Goal: Task Accomplishment & Management: Complete application form

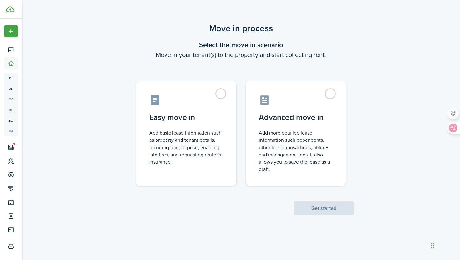
click at [321, 213] on scenario-actions "Get started" at bounding box center [323, 200] width 59 height 29
click at [326, 93] on label "Advanced move in Add more detailed lease information such dependents, other lea…" at bounding box center [295, 132] width 100 height 104
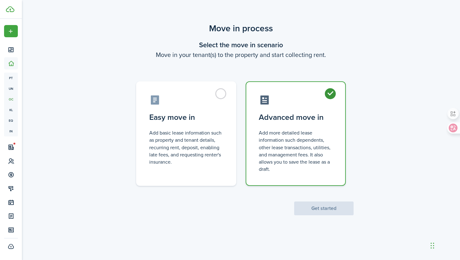
radio input "true"
click at [319, 216] on div "Move in process Select the move in scenario Move in your tenant(s) to the prope…" at bounding box center [241, 118] width 438 height 199
click at [318, 210] on button "Get started" at bounding box center [323, 208] width 59 height 14
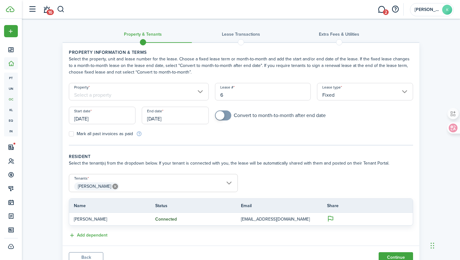
click at [158, 97] on input "Property" at bounding box center [139, 92] width 140 height 18
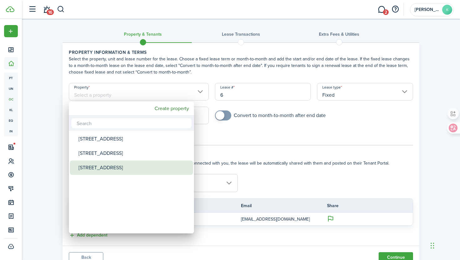
click at [127, 165] on div "[STREET_ADDRESS]" at bounding box center [133, 167] width 111 height 14
type input "[STREET_ADDRESS]"
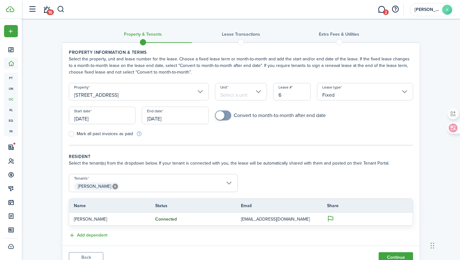
click at [253, 96] on input "Unit" at bounding box center [241, 92] width 52 height 18
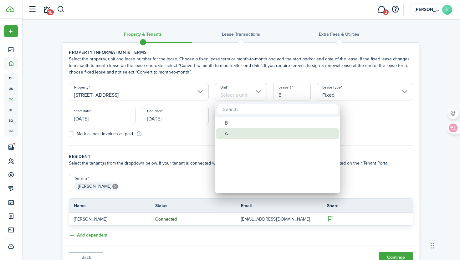
click at [231, 132] on div "A" at bounding box center [279, 133] width 111 height 11
type input "A"
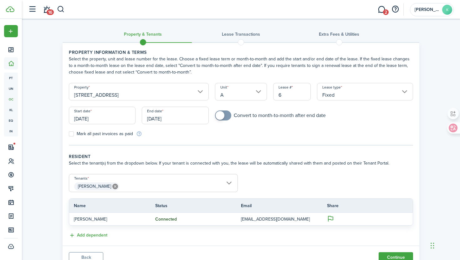
click at [344, 90] on input "Fixed" at bounding box center [365, 92] width 96 height 18
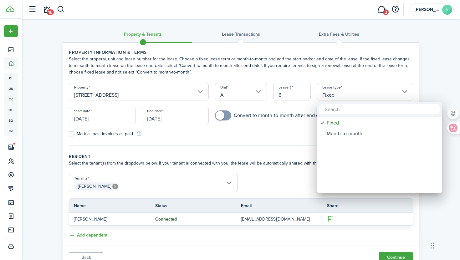
click at [344, 90] on div at bounding box center [230, 130] width 560 height 360
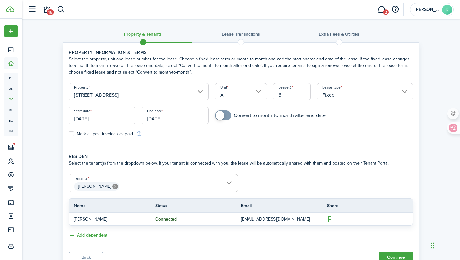
click at [101, 118] on input "[DATE]" at bounding box center [102, 116] width 67 height 18
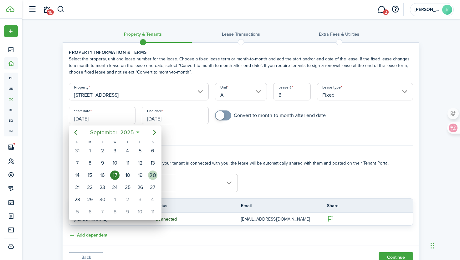
click at [154, 175] on div "20" at bounding box center [152, 174] width 9 height 9
type input "[DATE]"
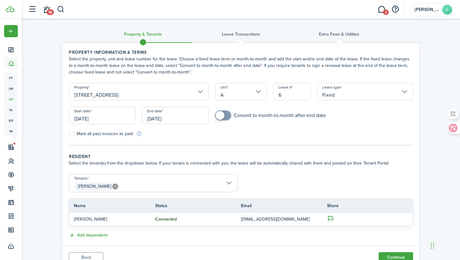
click at [157, 121] on input "[DATE]" at bounding box center [175, 116] width 67 height 18
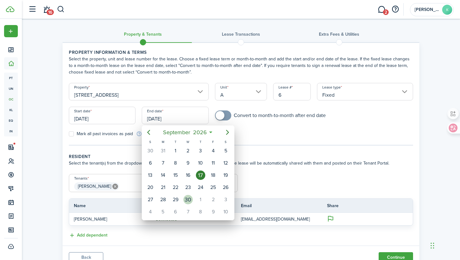
click at [188, 199] on div "30" at bounding box center [187, 199] width 9 height 9
type input "[DATE]"
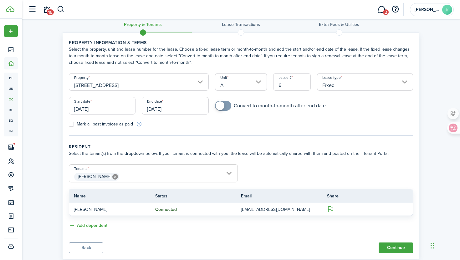
scroll to position [14, 0]
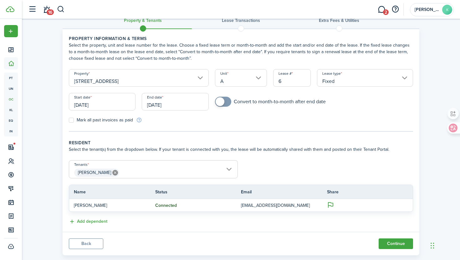
click at [123, 173] on span "[PERSON_NAME]" at bounding box center [153, 172] width 168 height 11
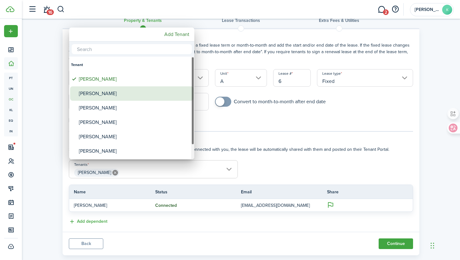
click at [107, 96] on div "[PERSON_NAME]" at bounding box center [134, 93] width 111 height 14
type input "[PERSON_NAME], [PERSON_NAME]"
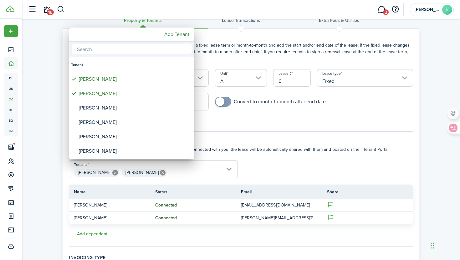
click at [268, 169] on div at bounding box center [230, 130] width 560 height 360
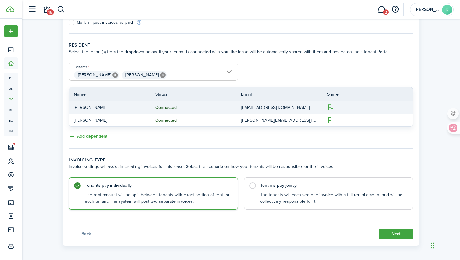
scroll to position [114, 0]
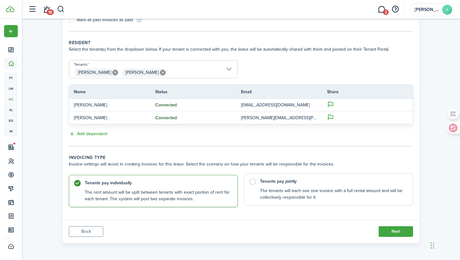
click at [253, 182] on label "Tenants pay jointly The tenants will each see one invoice with a full rental am…" at bounding box center [328, 189] width 169 height 32
radio input "false"
radio input "true"
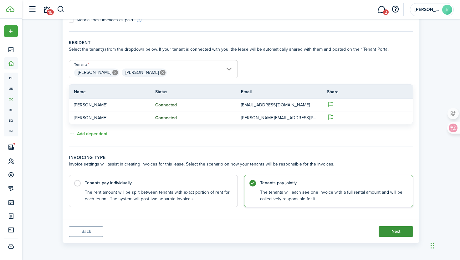
click at [394, 230] on button "Next" at bounding box center [395, 231] width 34 height 11
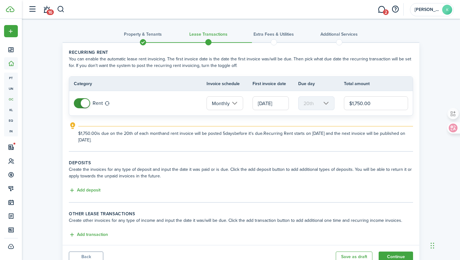
click at [264, 105] on input "[DATE]" at bounding box center [270, 103] width 36 height 14
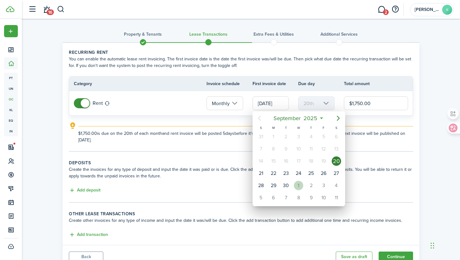
click at [297, 184] on div "1" at bounding box center [298, 185] width 9 height 9
type input "[DATE]"
type input "1st"
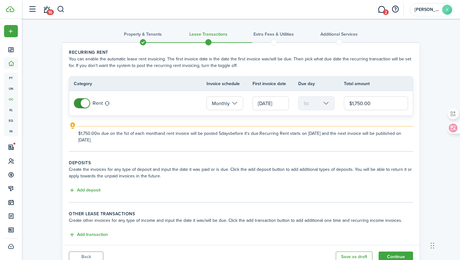
click at [215, 146] on tc-wizard-step "Recurring rent You can enable the automatic lease rent invoicing. The first inv…" at bounding box center [241, 100] width 344 height 103
click at [260, 105] on input "[DATE]" at bounding box center [270, 103] width 36 height 14
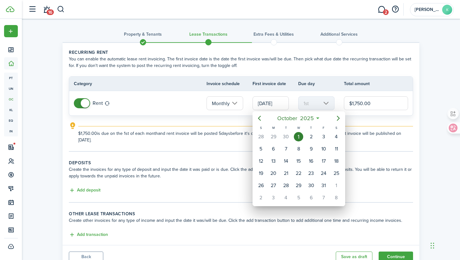
click at [357, 122] on div at bounding box center [230, 130] width 560 height 360
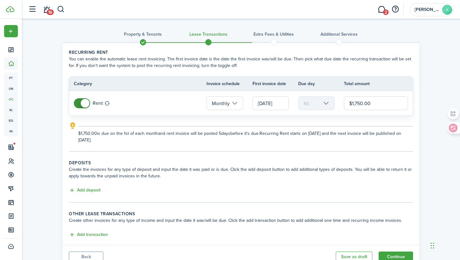
click at [259, 104] on input "[DATE]" at bounding box center [270, 103] width 36 height 14
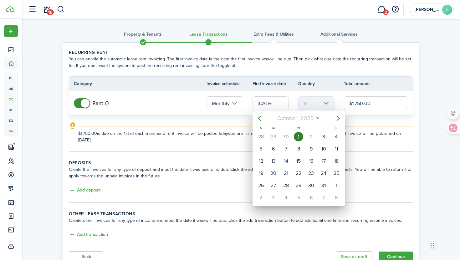
click at [301, 120] on span "2025" at bounding box center [306, 118] width 17 height 11
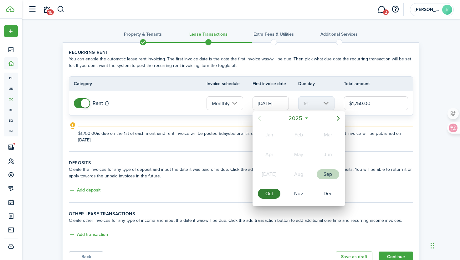
click at [327, 172] on div "Sep" at bounding box center [327, 174] width 23 height 10
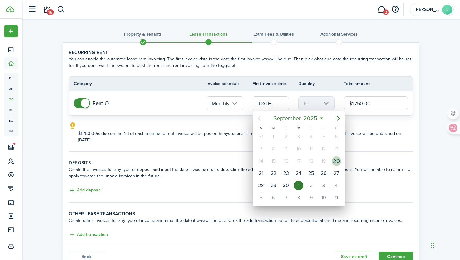
click at [334, 162] on div "20" at bounding box center [335, 160] width 9 height 9
type input "[DATE]"
type input "20th"
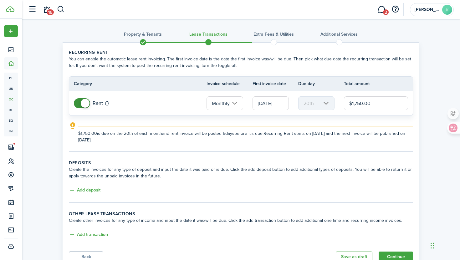
scroll to position [0, 1]
click at [265, 103] on input "[DATE]" at bounding box center [270, 103] width 36 height 14
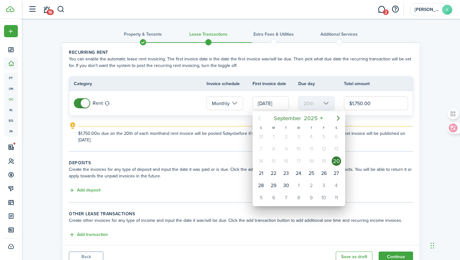
scroll to position [0, 0]
click at [298, 185] on div "1" at bounding box center [298, 185] width 9 height 9
type input "[DATE]"
type input "1st"
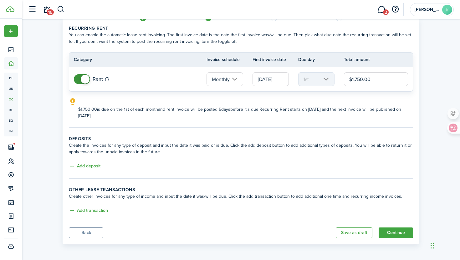
scroll to position [25, 0]
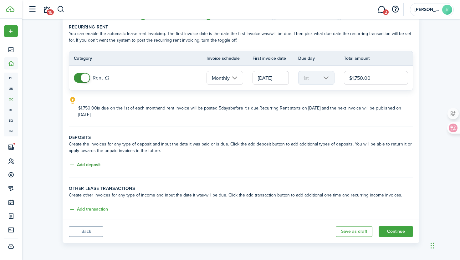
click at [73, 165] on button "Add deposit" at bounding box center [85, 164] width 32 height 7
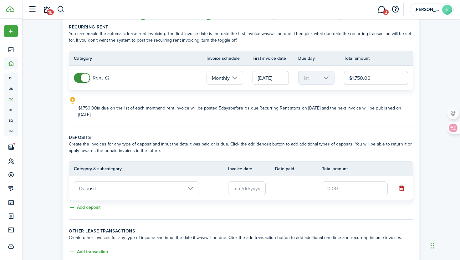
click at [239, 190] on input "text" at bounding box center [247, 188] width 38 height 14
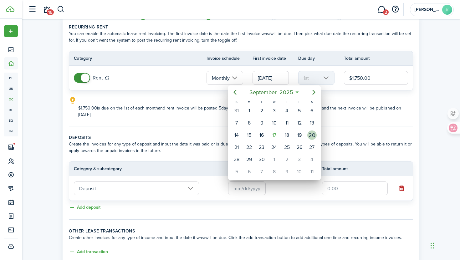
click at [310, 136] on div "20" at bounding box center [311, 134] width 9 height 9
type input "[DATE]"
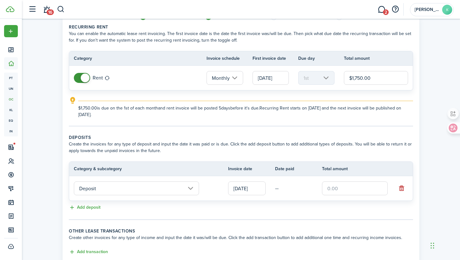
click at [328, 186] on input "text" at bounding box center [355, 188] width 66 height 14
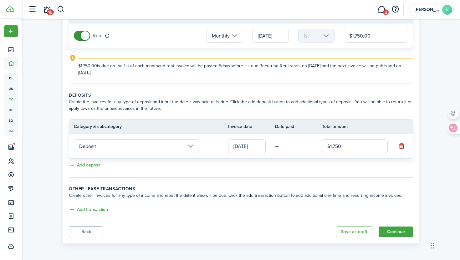
scroll to position [68, 0]
type input "$1,750.00"
click at [392, 233] on button "Continue" at bounding box center [395, 231] width 34 height 11
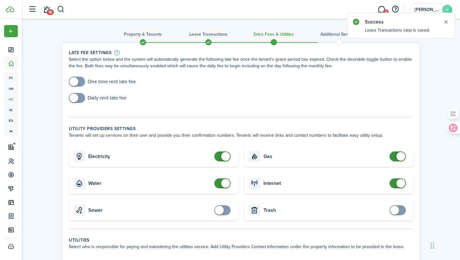
checkbox input "true"
click at [80, 82] on span at bounding box center [77, 82] width 6 height 10
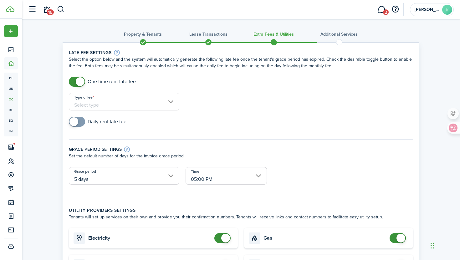
click at [93, 103] on input "Type of fee" at bounding box center [124, 102] width 110 height 18
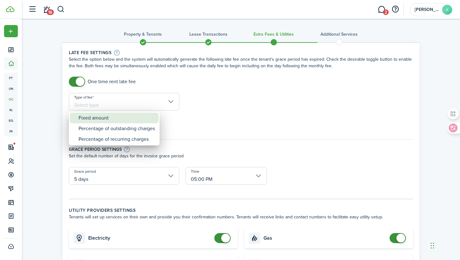
click at [93, 119] on div "Fixed amount" at bounding box center [116, 118] width 76 height 11
type input "Fixed amount"
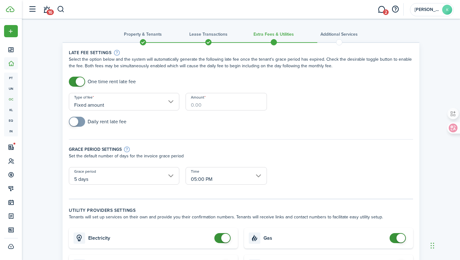
click at [193, 104] on input "Amount" at bounding box center [225, 102] width 81 height 18
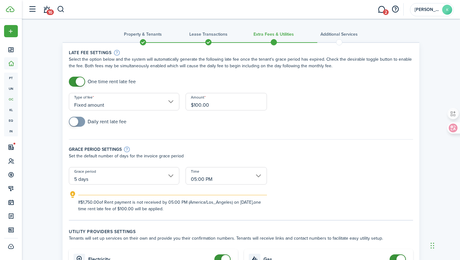
click at [194, 102] on input "$100.00" at bounding box center [225, 102] width 81 height 18
type input "$200.00"
click at [235, 180] on input "05:00 PM" at bounding box center [225, 176] width 81 height 18
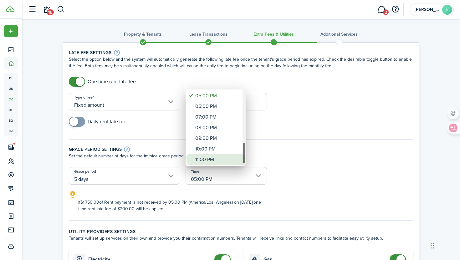
click at [216, 158] on div "11:00 PM" at bounding box center [218, 159] width 46 height 11
type input "11:00 PM"
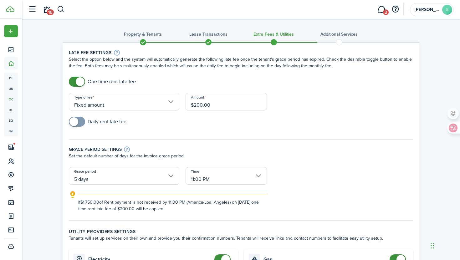
click at [315, 170] on form "One time rent late fee Type of fee Fixed amount Amount $200.00 Daily rent late …" at bounding box center [241, 144] width 350 height 135
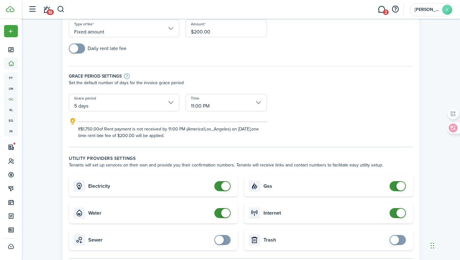
scroll to position [74, 0]
click at [172, 103] on input "5 days" at bounding box center [124, 102] width 110 height 18
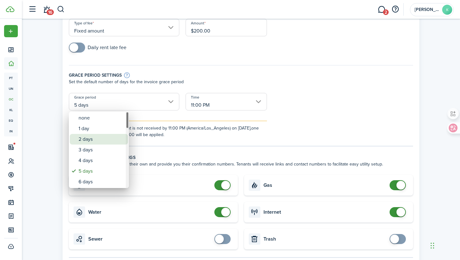
click at [107, 138] on div "2 days" at bounding box center [101, 139] width 46 height 11
type input "2 days"
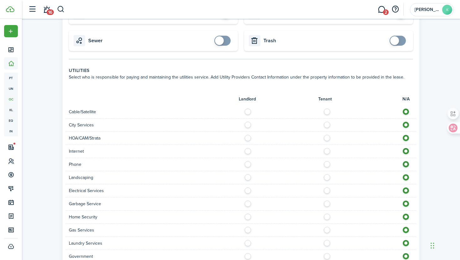
scroll to position [274, 0]
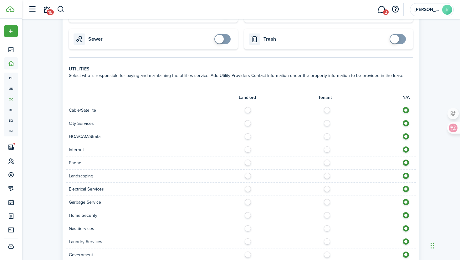
click at [326, 110] on label at bounding box center [328, 108] width 11 height 3
radio input "true"
click at [327, 149] on label at bounding box center [328, 147] width 11 height 3
radio input "true"
click at [326, 166] on div at bounding box center [328, 162] width 175 height 7
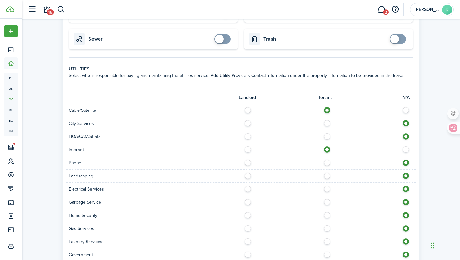
click at [327, 162] on label at bounding box center [328, 160] width 11 height 3
radio input "true"
click at [326, 189] on label at bounding box center [328, 187] width 11 height 3
radio input "true"
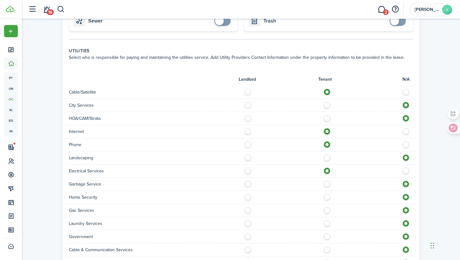
scroll to position [293, 0]
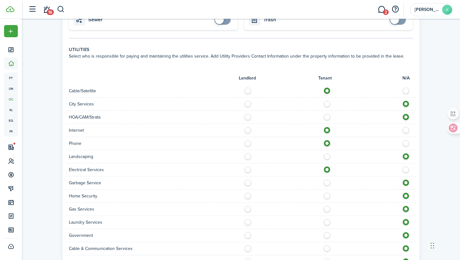
click at [248, 156] on label at bounding box center [249, 154] width 11 height 3
radio input "true"
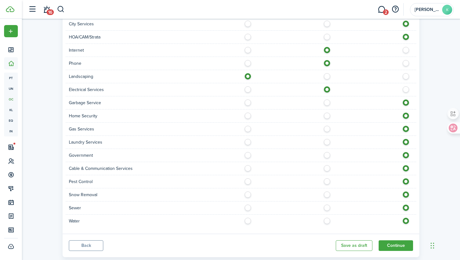
scroll to position [374, 0]
click at [246, 207] on label at bounding box center [249, 205] width 11 height 3
radio input "true"
click at [246, 220] on label at bounding box center [249, 218] width 11 height 3
radio input "true"
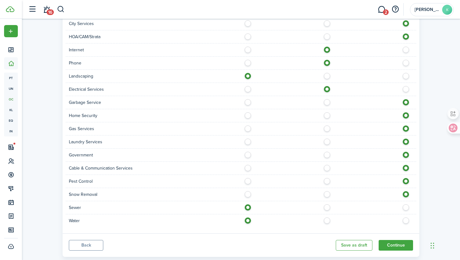
click at [248, 102] on label at bounding box center [249, 100] width 11 height 3
radio input "true"
click at [325, 129] on label at bounding box center [328, 126] width 11 height 3
radio input "true"
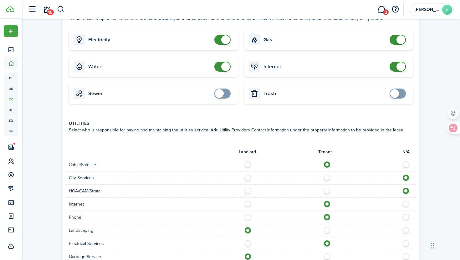
scroll to position [219, 0]
checkbox input "false"
click at [219, 68] on span at bounding box center [222, 67] width 6 height 10
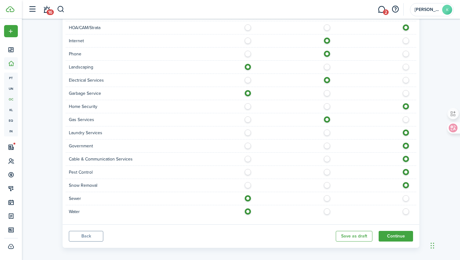
scroll to position [388, 0]
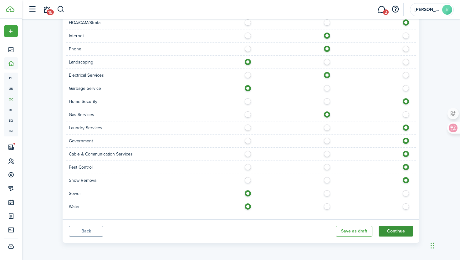
click at [395, 233] on button "Continue" at bounding box center [395, 231] width 34 height 11
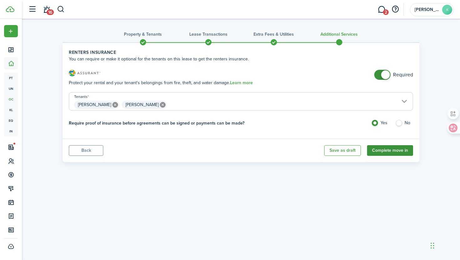
click at [387, 154] on button "Complete move in" at bounding box center [390, 150] width 46 height 11
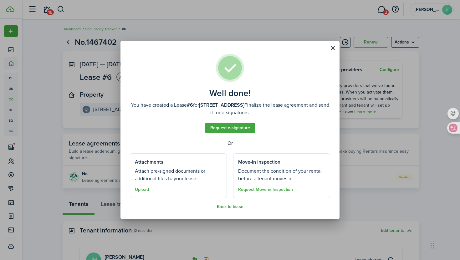
click at [234, 205] on button "Back to lease" at bounding box center [230, 206] width 27 height 5
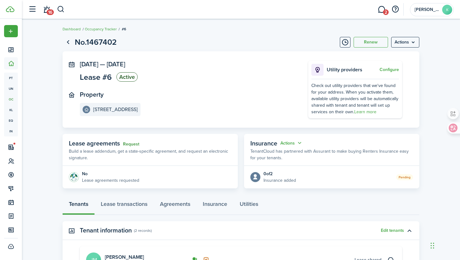
click at [134, 144] on link "Request" at bounding box center [131, 144] width 16 height 5
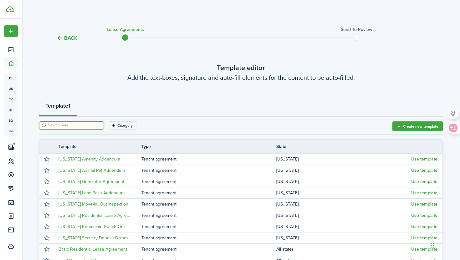
click at [67, 125] on input "search" at bounding box center [74, 125] width 55 height 6
click at [420, 127] on button "Create new template" at bounding box center [417, 126] width 50 height 10
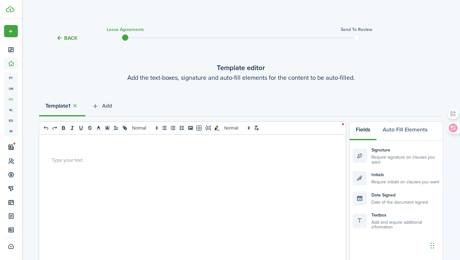
click at [210, 174] on div at bounding box center [190, 256] width 302 height 245
click at [70, 38] on button "Back" at bounding box center [66, 38] width 21 height 7
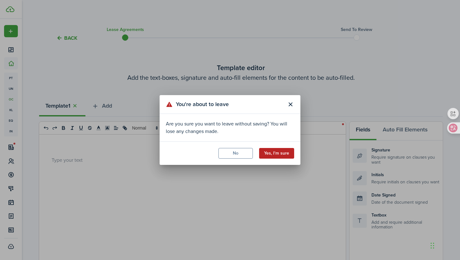
click at [279, 155] on button "Yes, I'm sure" at bounding box center [276, 153] width 35 height 11
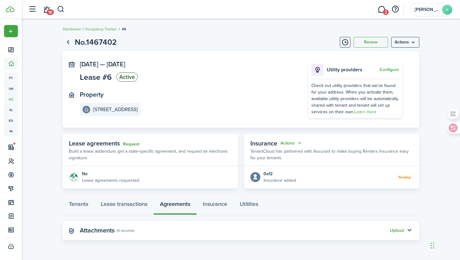
click at [130, 144] on link "Request" at bounding box center [131, 144] width 16 height 5
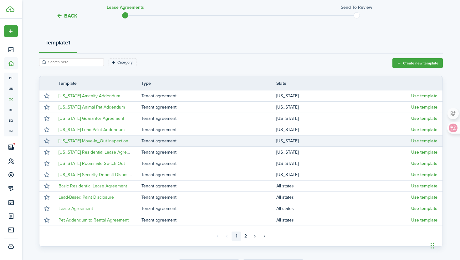
scroll to position [106, 0]
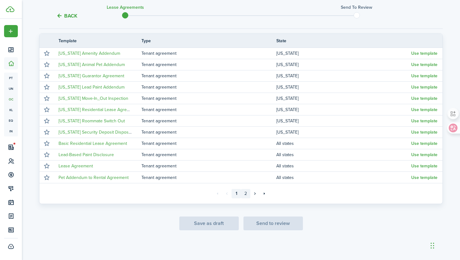
click at [246, 194] on link "2" at bounding box center [245, 193] width 9 height 9
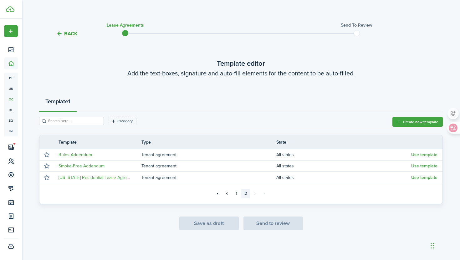
scroll to position [4, 0]
click at [80, 121] on input "search" at bounding box center [74, 121] width 55 height 6
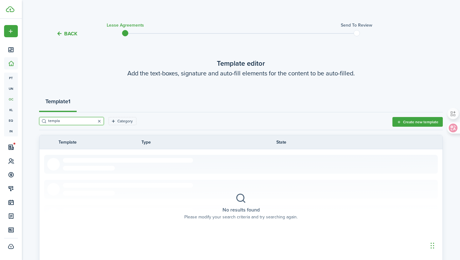
type input "templa"
click at [95, 121] on button "button" at bounding box center [99, 121] width 9 height 9
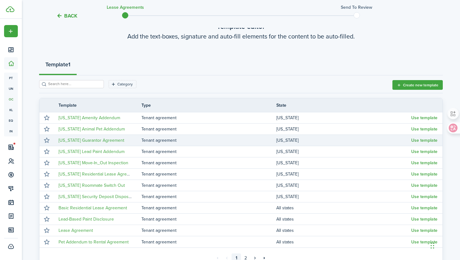
scroll to position [42, 0]
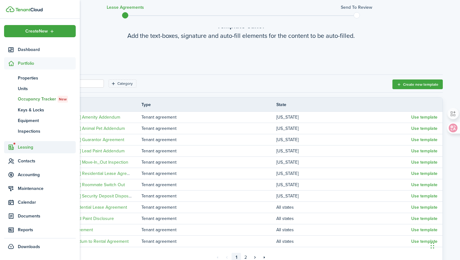
click at [31, 147] on span "Leasing" at bounding box center [47, 147] width 58 height 7
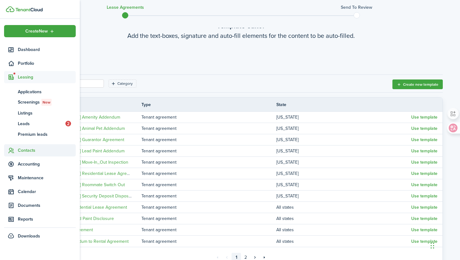
click at [30, 151] on span "Contacts" at bounding box center [47, 150] width 58 height 7
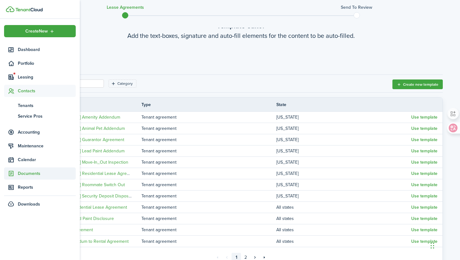
click at [30, 175] on span "Documents" at bounding box center [47, 173] width 58 height 7
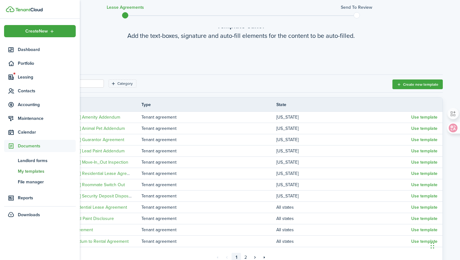
click at [31, 170] on span "My templates" at bounding box center [47, 171] width 58 height 7
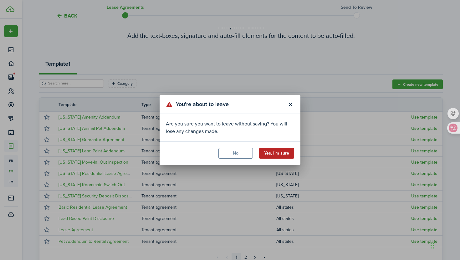
click at [275, 155] on button "Yes, I'm sure" at bounding box center [276, 153] width 35 height 11
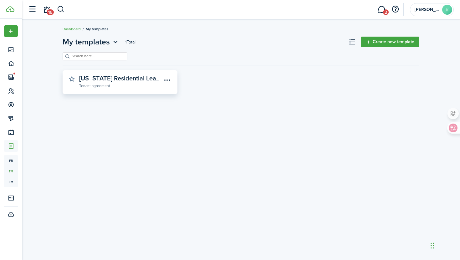
click at [135, 79] on widget-stats-description "[US_STATE] Residential Lease Agreement" at bounding box center [137, 77] width 116 height 9
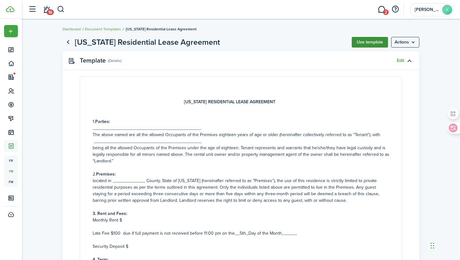
click at [368, 42] on button "Use template" at bounding box center [369, 42] width 36 height 11
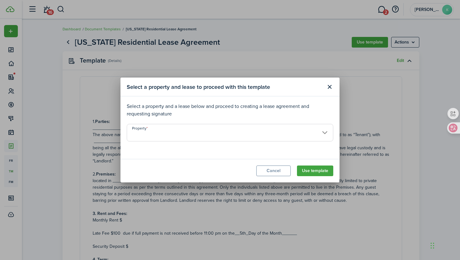
click at [228, 133] on input "Property" at bounding box center [230, 133] width 206 height 18
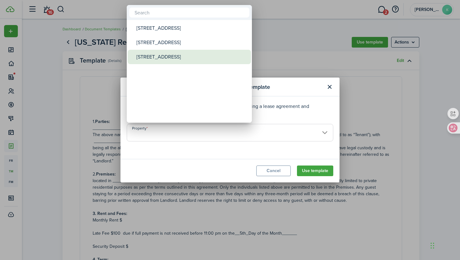
click at [182, 56] on div "[STREET_ADDRESS]" at bounding box center [191, 57] width 111 height 14
type input "[STREET_ADDRESS]"
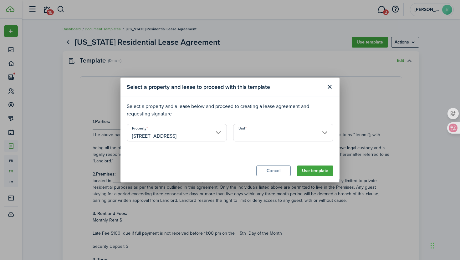
click at [267, 136] on input "Unit" at bounding box center [283, 133] width 100 height 18
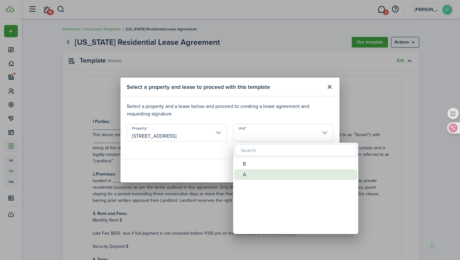
click at [252, 174] on div "A" at bounding box center [298, 174] width 111 height 11
type input "A"
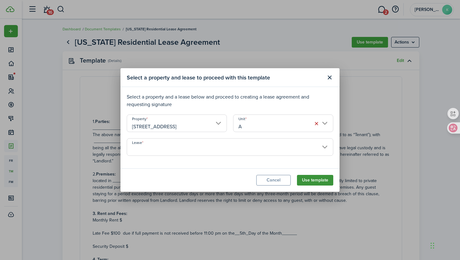
click at [319, 181] on button "Use template" at bounding box center [315, 180] width 36 height 11
click at [236, 143] on input "Lease" at bounding box center [230, 147] width 206 height 18
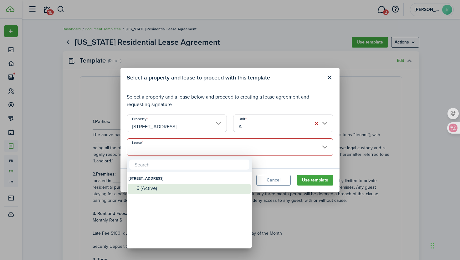
click at [194, 188] on div "6 (Active)" at bounding box center [191, 188] width 111 height 6
type input "[STREET_ADDRESS] (Active)"
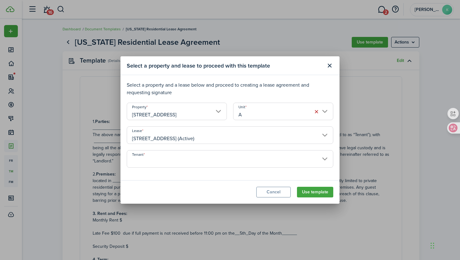
click at [304, 155] on input "Tenant" at bounding box center [230, 159] width 206 height 18
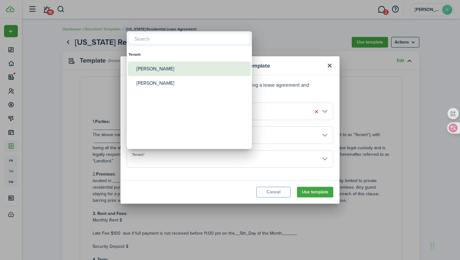
click at [173, 73] on div "[PERSON_NAME]" at bounding box center [191, 69] width 111 height 14
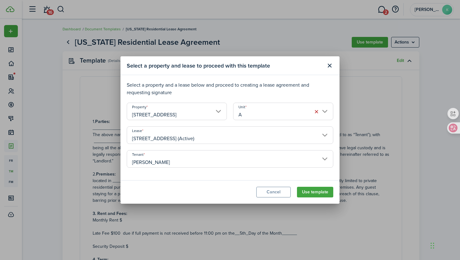
click at [174, 159] on input "[PERSON_NAME]" at bounding box center [230, 159] width 206 height 18
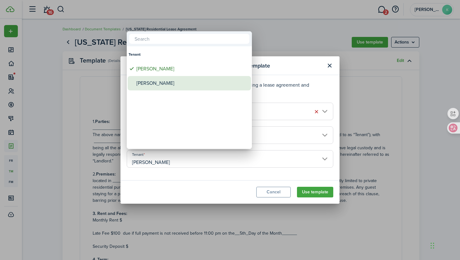
click at [154, 85] on div "[PERSON_NAME]" at bounding box center [191, 83] width 111 height 14
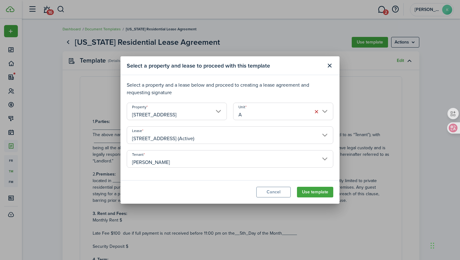
click at [270, 159] on input "[PERSON_NAME]" at bounding box center [230, 159] width 206 height 18
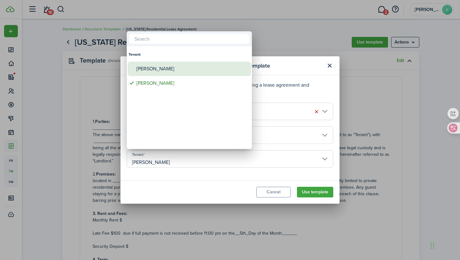
click at [184, 70] on div "[PERSON_NAME]" at bounding box center [191, 69] width 111 height 14
type input "[PERSON_NAME]"
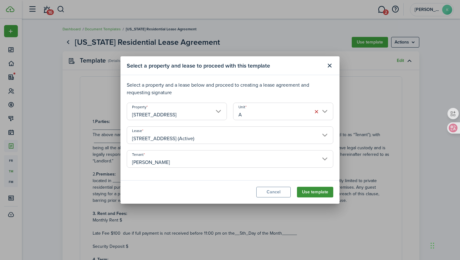
click at [315, 193] on button "Use template" at bounding box center [315, 192] width 36 height 11
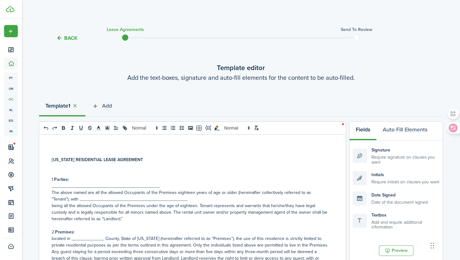
click at [87, 184] on p "___________________________________________." at bounding box center [190, 186] width 277 height 7
click at [199, 164] on p at bounding box center [190, 166] width 277 height 7
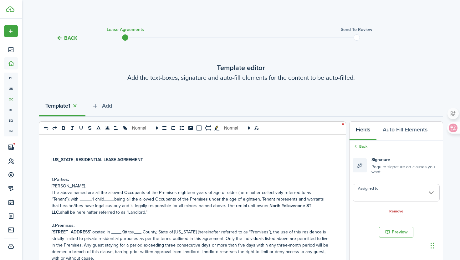
drag, startPoint x: 59, startPoint y: 187, endPoint x: 92, endPoint y: 185, distance: 32.9
click at [92, 185] on p "[PERSON_NAME]." at bounding box center [190, 186] width 277 height 7
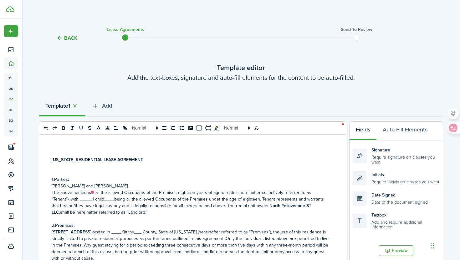
click at [73, 199] on p "The above named are all the allowed Occupants of the Premises eighteen years of…" at bounding box center [190, 202] width 277 height 26
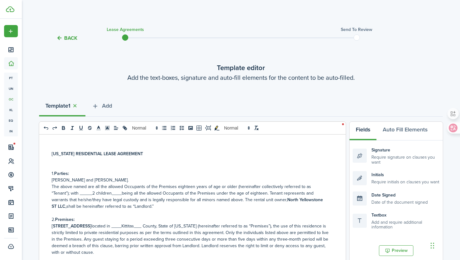
scroll to position [11, 0]
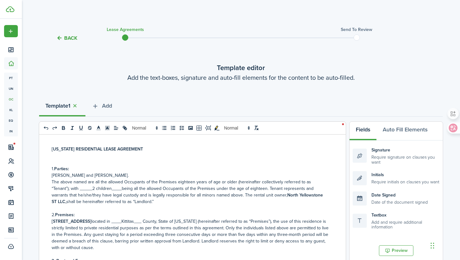
click at [91, 220] on strong "[STREET_ADDRESS]" at bounding box center [72, 221] width 40 height 7
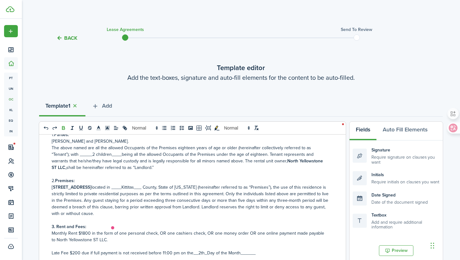
scroll to position [47, 0]
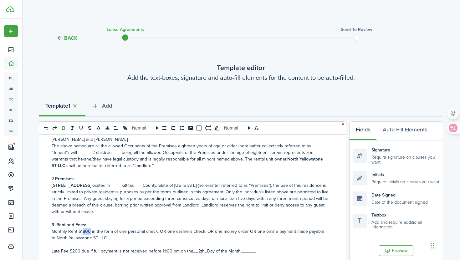
drag, startPoint x: 83, startPoint y: 231, endPoint x: 90, endPoint y: 231, distance: 6.9
click at [90, 231] on p "Monthly Rent $1800 in the form of one personal check, OR one cashiers check, OR…" at bounding box center [190, 234] width 277 height 13
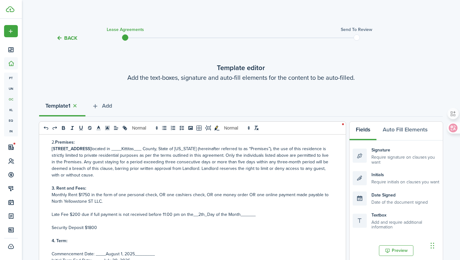
scroll to position [85, 0]
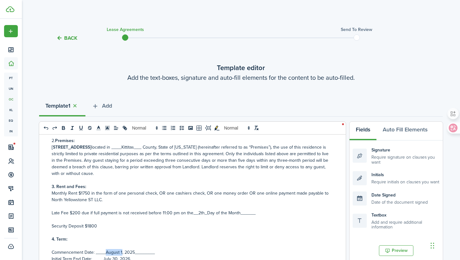
drag, startPoint x: 106, startPoint y: 251, endPoint x: 121, endPoint y: 251, distance: 15.0
click at [121, 251] on p "Commencement Date: ____August 1, 2025________" at bounding box center [190, 252] width 277 height 7
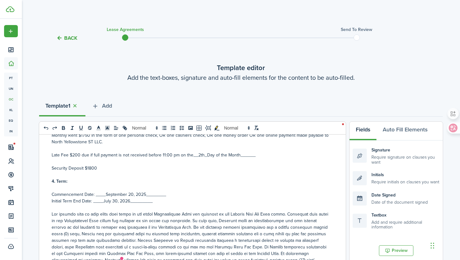
scroll to position [145, 0]
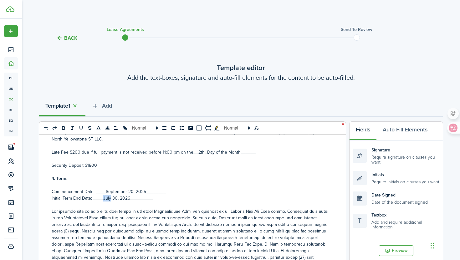
drag, startPoint x: 103, startPoint y: 199, endPoint x: 110, endPoint y: 199, distance: 6.9
click at [110, 199] on p "Initial Term End Date: ____July 30, 2026_________" at bounding box center [190, 198] width 277 height 7
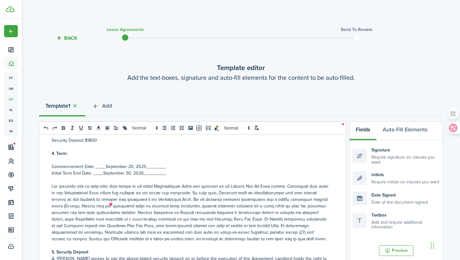
scroll to position [171, 0]
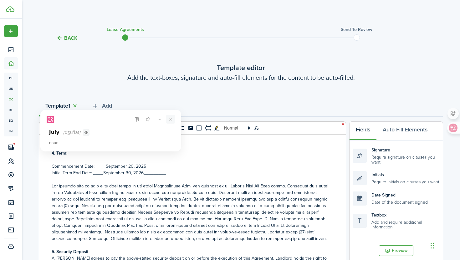
click at [171, 120] on icon at bounding box center [170, 119] width 3 height 3
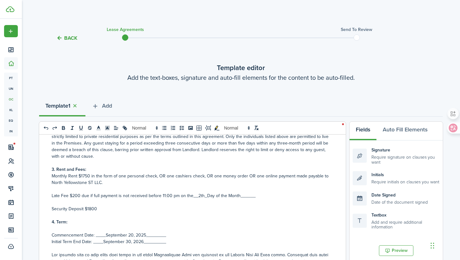
scroll to position [101, 0]
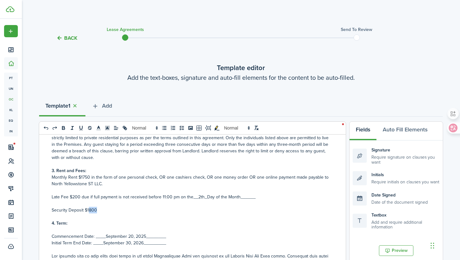
drag, startPoint x: 89, startPoint y: 209, endPoint x: 96, endPoint y: 210, distance: 7.5
click at [96, 210] on p "Security Deposit $1800" at bounding box center [190, 210] width 277 height 7
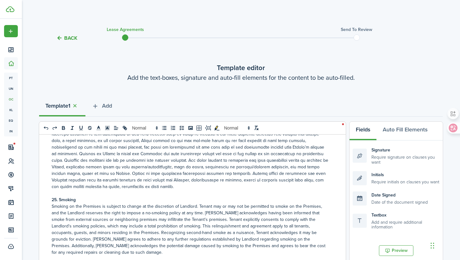
scroll to position [2429, 0]
drag, startPoint x: 97, startPoint y: 180, endPoint x: 70, endPoint y: 181, distance: 26.3
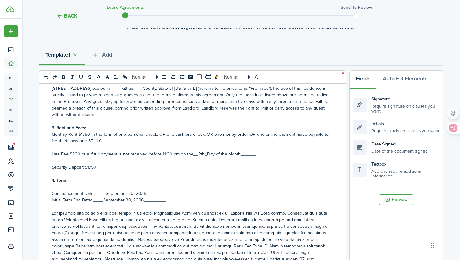
scroll to position [96, 0]
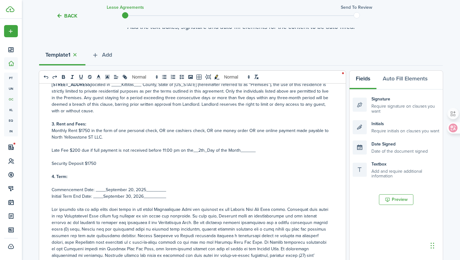
click at [94, 124] on p "3. Rent and Fees:" at bounding box center [190, 124] width 277 height 7
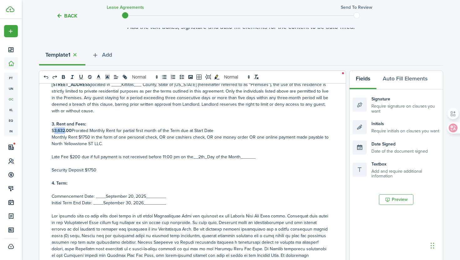
drag, startPoint x: 54, startPoint y: 131, endPoint x: 65, endPoint y: 131, distance: 11.3
click at [65, 131] on strong "3,632.00" at bounding box center [63, 130] width 18 height 7
click at [212, 130] on p "$ 642.00 Prorated Monthly Rent for partial first month of the Term due at Start…" at bounding box center [190, 130] width 277 height 7
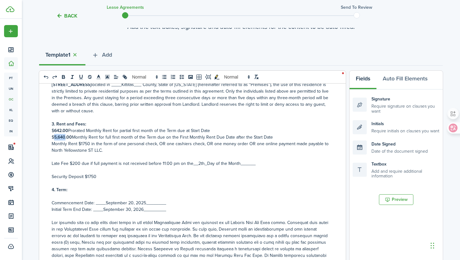
drag, startPoint x: 54, startPoint y: 136, endPoint x: 65, endPoint y: 135, distance: 11.0
click at [65, 135] on strong "5,640.00" at bounding box center [63, 137] width 18 height 7
drag, startPoint x: 90, startPoint y: 145, endPoint x: 52, endPoint y: 144, distance: 38.2
click at [52, 144] on p "Monthly Rent $1750 in the form of one personal check, OR one cashiers check, OR…" at bounding box center [190, 146] width 277 height 13
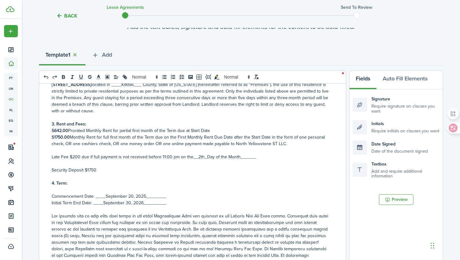
click at [201, 155] on p "Late Fee $200 due if full payment is not received before 11:00 pm on the__2th_D…" at bounding box center [190, 157] width 277 height 7
click at [194, 127] on p "3. Rent and Fees:" at bounding box center [190, 124] width 277 height 7
click at [193, 131] on p "$ 642.00 Prorated Monthly Rent for partial first month of the Term due at Start…" at bounding box center [190, 130] width 277 height 7
click at [250, 136] on p "$ 1750.00 Monthly Rent for full first month of the Term due on the First Monthl…" at bounding box center [190, 140] width 277 height 13
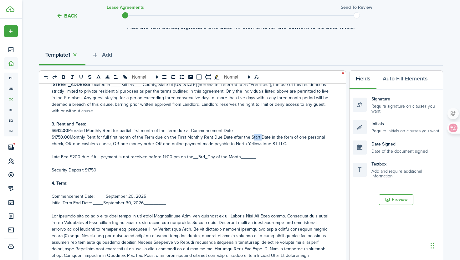
click at [250, 136] on p "$ 1750.00 Monthly Rent for full first month of the Term due on the First Monthl…" at bounding box center [190, 140] width 277 height 13
click at [201, 131] on p "$ 642.00 Prorated Monthly Rent for partial first month of the Term due at Comme…" at bounding box center [190, 130] width 277 height 7
click at [264, 136] on p "$ 1750.00 Monthly Rent for full first month of the Term due on the First Monthl…" at bounding box center [190, 140] width 277 height 13
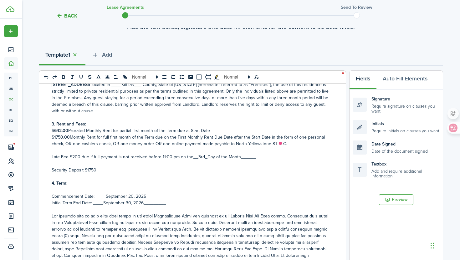
click at [60, 195] on p "Commencement Date: ____September 20, 2025________" at bounding box center [190, 196] width 277 height 7
click at [122, 172] on p "Security Deposit $1750" at bounding box center [190, 170] width 277 height 7
click at [211, 130] on p "$ 642.00 Prorated Monthly Rent for partial first month of the Term due at Start…" at bounding box center [190, 130] width 277 height 7
drag, startPoint x: 210, startPoint y: 131, endPoint x: 260, endPoint y: 131, distance: 49.7
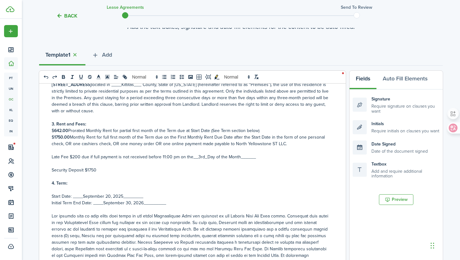
click at [260, 131] on p "$ 642.00 Prorated Monthly Rent for partial first month of the Term due at Start…" at bounding box center [190, 130] width 277 height 7
copy p "(See Term section below)"
click at [319, 119] on icon at bounding box center [317, 119] width 3 height 3
click at [268, 162] on p at bounding box center [190, 163] width 277 height 7
click at [288, 144] on p "$ 1750.00 Monthly Rent for full first month of the Term due on the First Monthl…" at bounding box center [190, 140] width 277 height 13
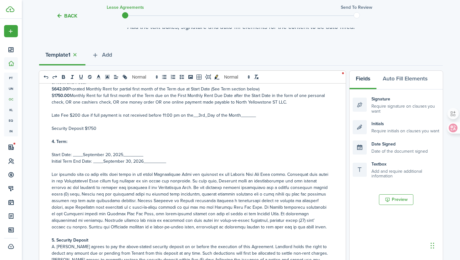
scroll to position [140, 0]
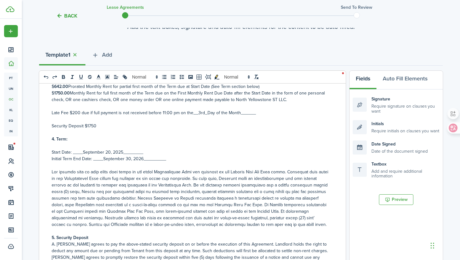
click at [164, 169] on p at bounding box center [190, 198] width 277 height 59
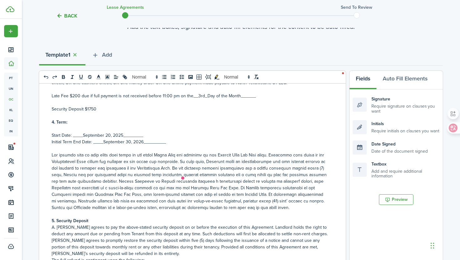
scroll to position [0, 0]
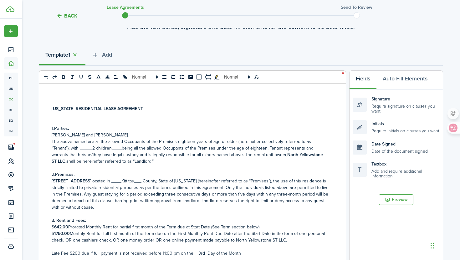
click at [197, 252] on p "Late Fee $200 due if full payment is not received before 11:00 pm on the__3rd_D…" at bounding box center [190, 253] width 277 height 7
click at [289, 241] on p "$ 1750.00 Monthly Rent for full first month of the Term due on the First Monthl…" at bounding box center [190, 236] width 277 height 13
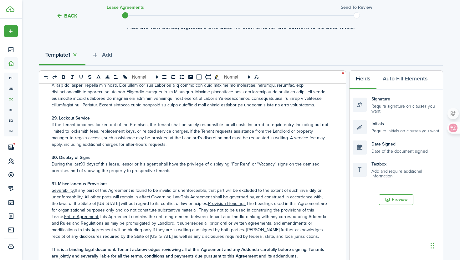
scroll to position [2926, 0]
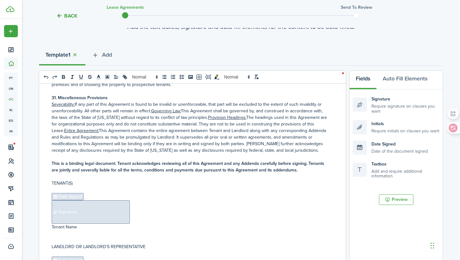
click at [83, 224] on p "Tenant Name" at bounding box center [190, 227] width 277 height 7
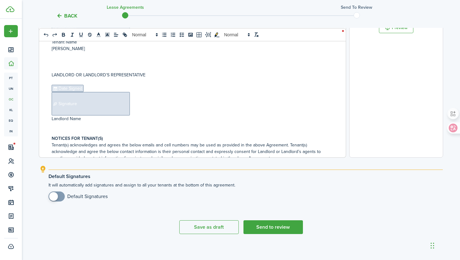
scroll to position [221, 0]
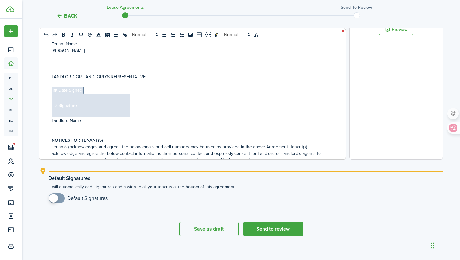
drag, startPoint x: 65, startPoint y: 80, endPoint x: 101, endPoint y: 81, distance: 35.6
click at [101, 170] on p "Name: [PERSON_NAME]" at bounding box center [190, 173] width 277 height 7
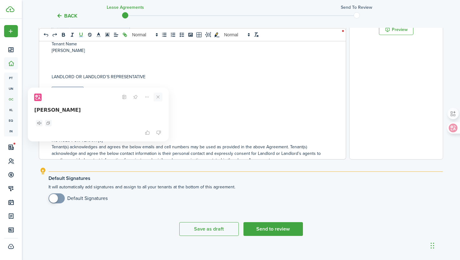
click at [158, 97] on icon at bounding box center [158, 96] width 3 height 3
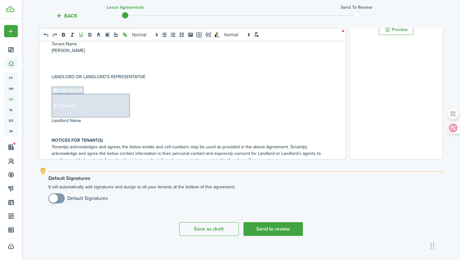
drag, startPoint x: 117, startPoint y: 93, endPoint x: 64, endPoint y: 93, distance: 52.8
click at [64, 183] on p "Email: [EMAIL_ADDRESS][DOMAIN_NAME]" at bounding box center [190, 186] width 277 height 7
drag, startPoint x: 87, startPoint y: 87, endPoint x: 48, endPoint y: 86, distance: 38.8
click at [48, 86] on div "[US_STATE] RESIDENTIAL LEASE AGREEMENT 1. Parties: [PERSON_NAME] and [PERSON_NA…" at bounding box center [190, 36] width 302 height 245
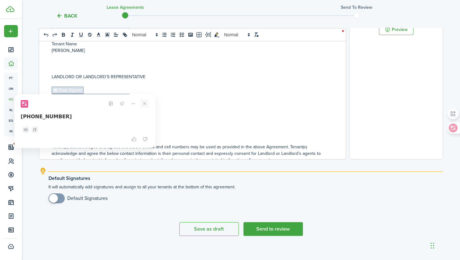
click at [143, 103] on icon at bounding box center [144, 103] width 9 height 9
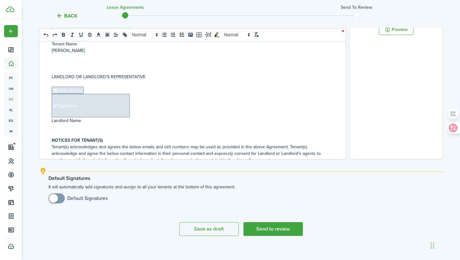
drag, startPoint x: 104, startPoint y: 94, endPoint x: 75, endPoint y: 92, distance: 29.2
click at [75, 183] on p "Cell Phone: [PHONE_NUMBER]" at bounding box center [190, 186] width 277 height 7
copy div "Name: [PERSON_NAME] Email: [EMAIL_ADDRESS][DOMAIN_NAME] Cell Phone: [PHONE_NUMB…"
drag, startPoint x: 120, startPoint y: 115, endPoint x: 64, endPoint y: 116, distance: 55.3
click at [64, 203] on p "Email: [EMAIL_ADDRESS][DOMAIN_NAME]" at bounding box center [190, 206] width 277 height 7
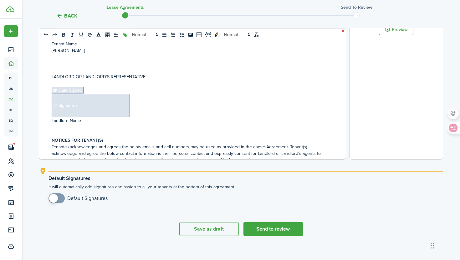
drag, startPoint x: 112, startPoint y: 122, endPoint x: 74, endPoint y: 122, distance: 37.8
click at [74, 209] on p "Cell Phone: [PHONE_NUMBER]" at bounding box center [190, 212] width 277 height 7
click at [70, 196] on p "Name: [PERSON_NAME]" at bounding box center [190, 199] width 277 height 7
click at [113, 196] on p "Name: [PERSON_NAME] [PERSON_NAME]" at bounding box center [190, 199] width 277 height 7
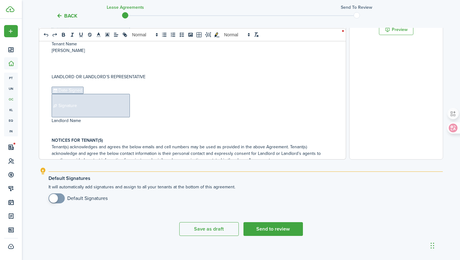
click at [112, 203] on p "Email: [PERSON_NAME][EMAIL_ADDRESS][PERSON_NAME][DOMAIN_NAME]" at bounding box center [190, 206] width 277 height 7
click at [120, 176] on p "Email: [EMAIL_ADDRESS][DOMAIN_NAME]" at bounding box center [190, 179] width 277 height 7
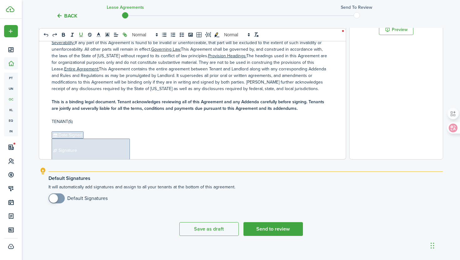
scroll to position [2812, 0]
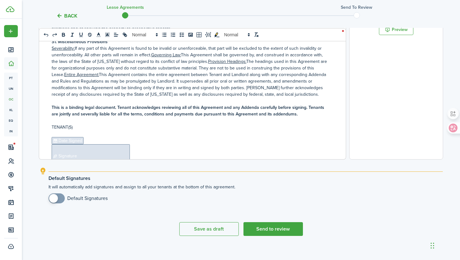
drag, startPoint x: 107, startPoint y: 89, endPoint x: 37, endPoint y: 54, distance: 78.7
click at [36, 54] on div "Back Lease Agreements Send to review Template editor Add the text-boxes, signat…" at bounding box center [241, 24] width 438 height 447
click at [144, 181] on p at bounding box center [190, 184] width 277 height 7
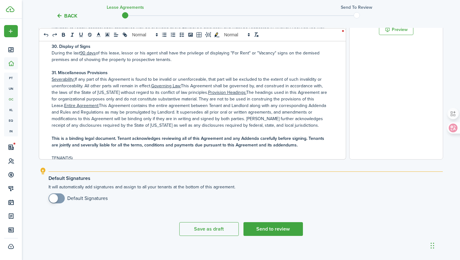
scroll to position [2761, 0]
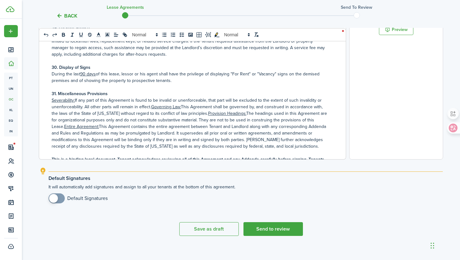
drag, startPoint x: 53, startPoint y: 92, endPoint x: 143, endPoint y: 129, distance: 97.2
click at [143, 129] on div "[US_STATE] RESIDENTIAL LEASE AGREEMENT 1. Parties: [PERSON_NAME] and [PERSON_NA…" at bounding box center [190, 36] width 302 height 245
click at [105, 233] on p at bounding box center [190, 236] width 277 height 7
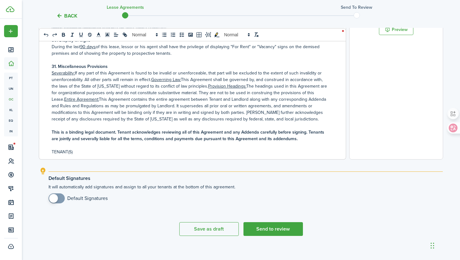
scroll to position [2789, 0]
click at [83, 218] on p at bounding box center [190, 221] width 277 height 7
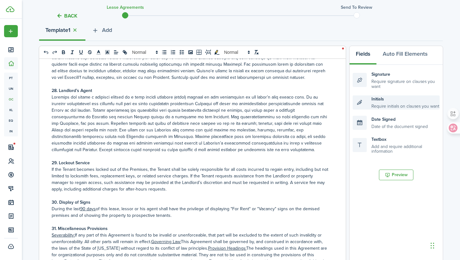
scroll to position [75, 0]
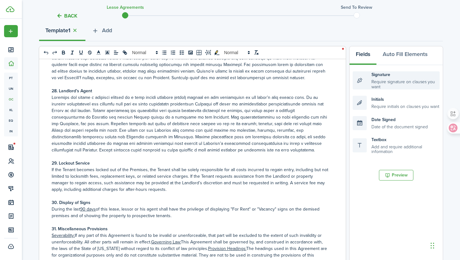
click at [362, 79] on div "Signature Require signature on clauses you want" at bounding box center [395, 80] width 87 height 18
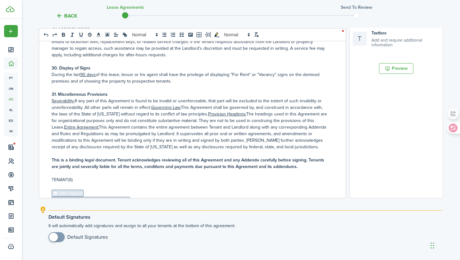
scroll to position [2800, 0]
click at [75, 245] on p at bounding box center [190, 248] width 277 height 7
copy div "﻿ Date Signed ﻿ ﻿ Signature ﻿ Tenant Name [PERSON_NAME]"
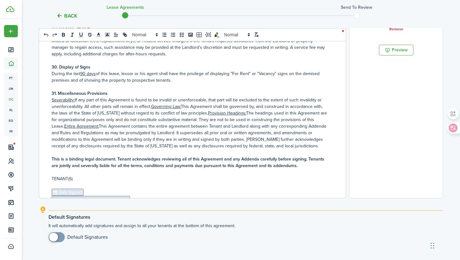
drag, startPoint x: 83, startPoint y: 137, endPoint x: 48, endPoint y: 137, distance: 35.0
click at [48, 136] on div "[US_STATE] RESIDENTIAL LEASE AGREEMENT 1. Parties: [PERSON_NAME] and [PERSON_NA…" at bounding box center [190, 74] width 302 height 245
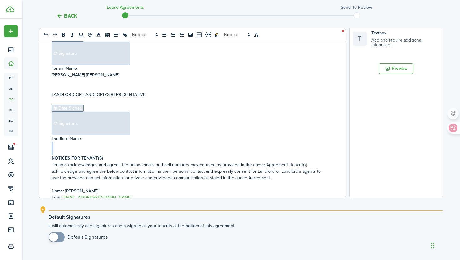
scroll to position [3005, 0]
drag, startPoint x: 77, startPoint y: 164, endPoint x: 132, endPoint y: 164, distance: 54.7
click at [132, 253] on p "Payments to: North Yellowstone ST LLC" at bounding box center [190, 256] width 277 height 7
copy p "North Yellowstone ST LLC"
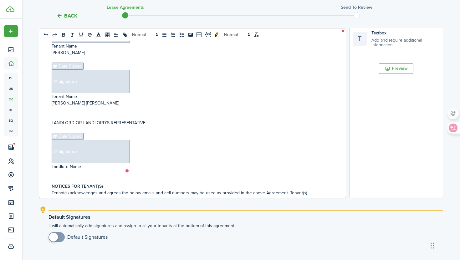
scroll to position [2972, 0]
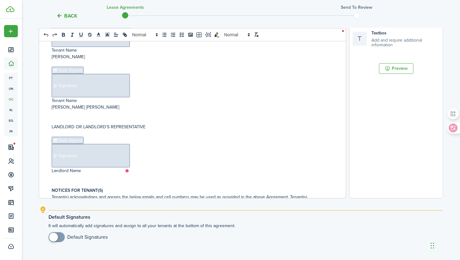
click at [66, 174] on p at bounding box center [190, 177] width 277 height 7
drag, startPoint x: 106, startPoint y: 87, endPoint x: 51, endPoint y: 86, distance: 55.4
click at [50, 86] on div "[US_STATE] RESIDENTIAL LEASE AGREEMENT 1. Parties: [PERSON_NAME] and [PERSON_NA…" at bounding box center [190, 74] width 302 height 245
click at [159, 144] on p "﻿ Signature ﻿" at bounding box center [190, 155] width 277 height 23
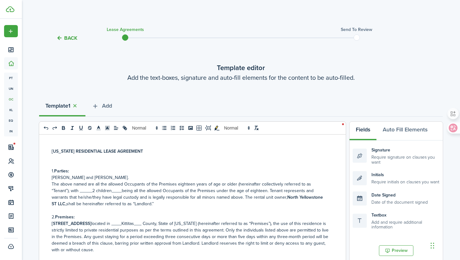
scroll to position [13, 0]
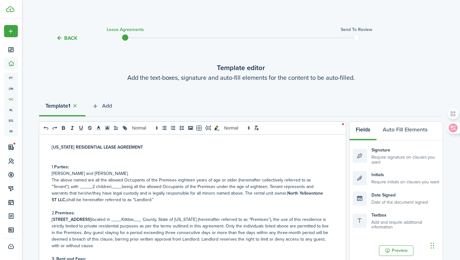
click at [77, 184] on p "The above named are all the allowed Occupants of the Premises eighteen years of…" at bounding box center [190, 190] width 277 height 26
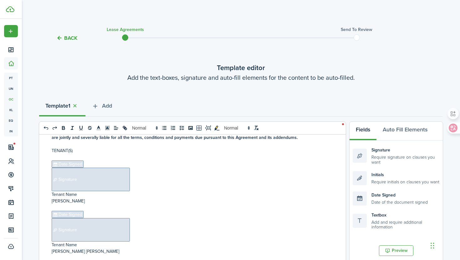
scroll to position [226, 0]
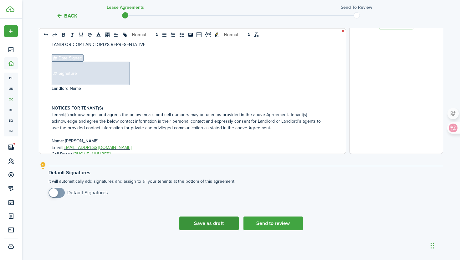
click at [208, 228] on button "Save as draft" at bounding box center [208, 223] width 59 height 14
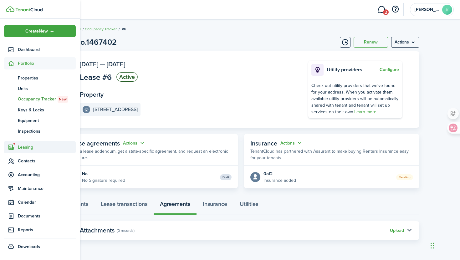
click at [25, 149] on span "Leasing" at bounding box center [47, 147] width 58 height 7
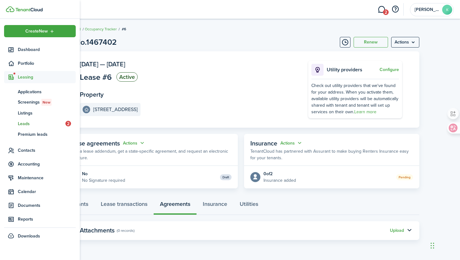
click at [28, 125] on span "Leads" at bounding box center [42, 123] width 48 height 7
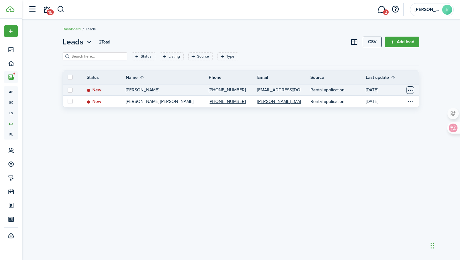
click at [412, 91] on table-menu-btn-icon "Open menu" at bounding box center [410, 90] width 8 height 8
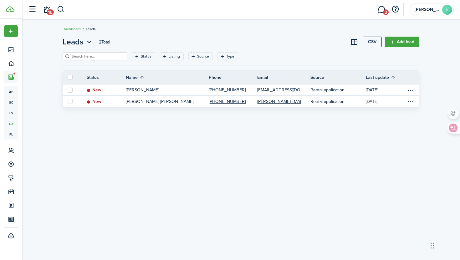
click at [307, 136] on div "Leads 2 Total CSV Add lead Status Listing Source Type Save filters Clear all St…" at bounding box center [240, 139] width 363 height 206
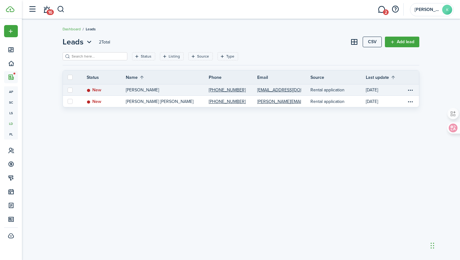
click at [141, 91] on p "[PERSON_NAME]" at bounding box center [142, 90] width 33 height 7
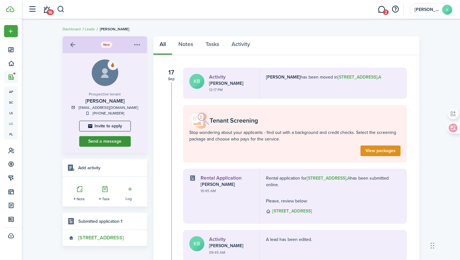
click at [108, 142] on button "Send a message" at bounding box center [105, 141] width 52 height 11
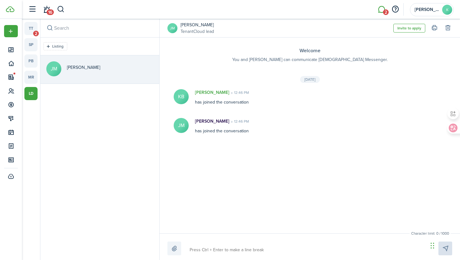
click at [203, 250] on textarea at bounding box center [306, 250] width 238 height 11
type textarea "H"
type textarea "Hi"
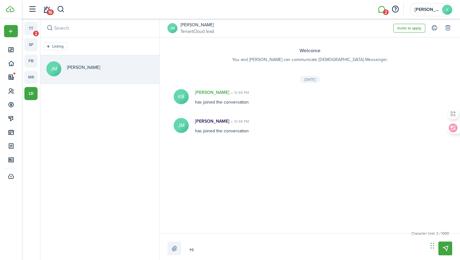
type textarea "Hi"
type textarea "Hi J"
type textarea "Hi [PERSON_NAME]"
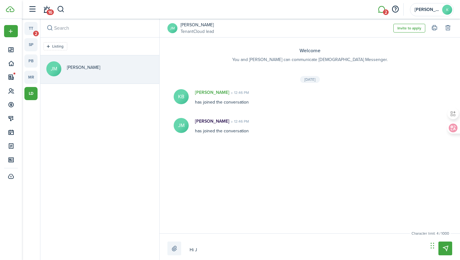
type textarea "Hi [PERSON_NAME]"
type textarea "Hi Jac"
type textarea "Hi Jaco"
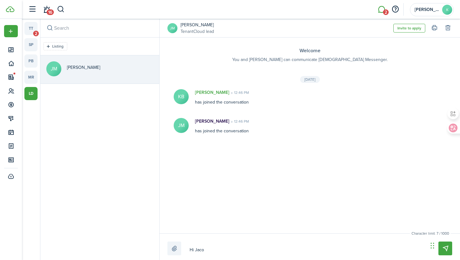
type textarea "Hi [PERSON_NAME]"
type textarea "Hi [PERSON_NAME],"
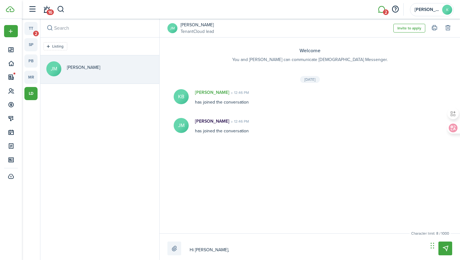
type textarea "Hi [PERSON_NAME],"
type textarea "Hi [PERSON_NAME], w"
type textarea "Hi [PERSON_NAME], [PERSON_NAME]"
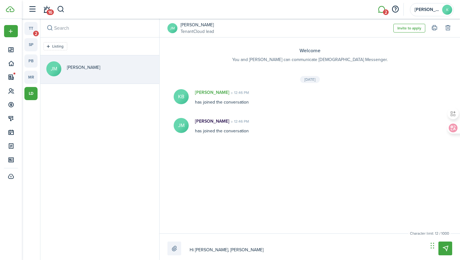
type textarea "Hi [PERSON_NAME], w"
type textarea "Hi [PERSON_NAME],"
type textarea "Hi [PERSON_NAME], a"
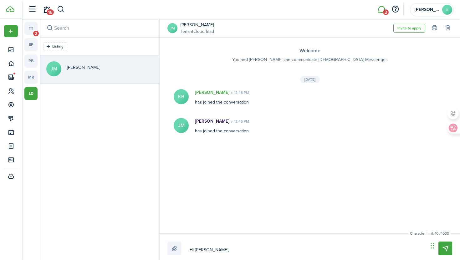
type textarea "Hi [PERSON_NAME], a"
type textarea "Hi [PERSON_NAME], ar"
type textarea "Hi [PERSON_NAME], are"
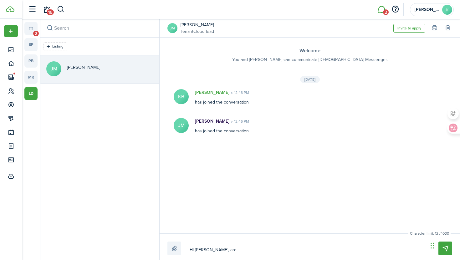
type textarea "Hi [PERSON_NAME], are"
type textarea "Hi [PERSON_NAME], are y"
type textarea "Hi [PERSON_NAME], are yo"
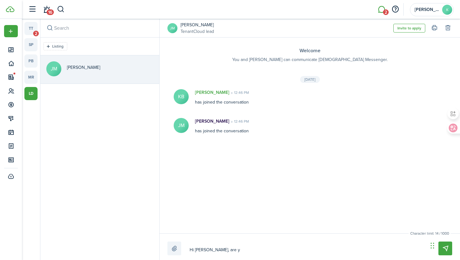
type textarea "Hi [PERSON_NAME], are yo"
type textarea "Hi [PERSON_NAME], are you"
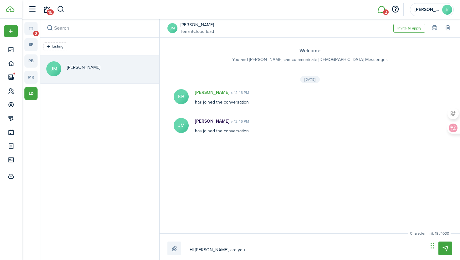
type textarea "Hi [PERSON_NAME], are you i"
type textarea "Hi [PERSON_NAME], are you in"
type textarea "Hi [PERSON_NAME], are you int"
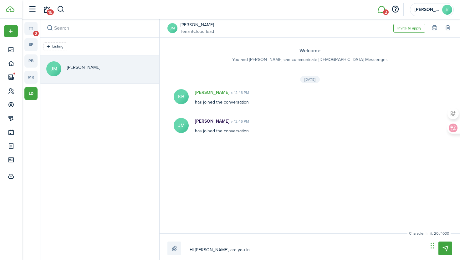
type textarea "Hi [PERSON_NAME], are you int"
type textarea "Hi [PERSON_NAME], are you inte"
type textarea "Hi [PERSON_NAME], are you inter"
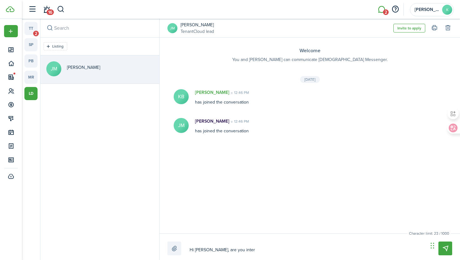
type textarea "Hi [PERSON_NAME], are you intere"
type textarea "Hi [PERSON_NAME], are you interes"
type textarea "Hi [PERSON_NAME], are you interest"
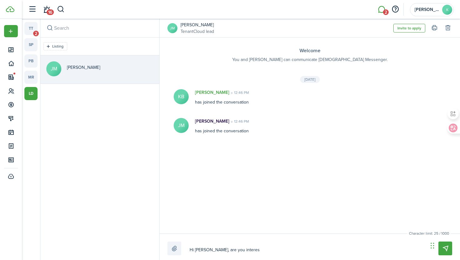
type textarea "Hi [PERSON_NAME], are you interest"
type textarea "Hi [PERSON_NAME], are you intereste"
type textarea "Hi [PERSON_NAME], are you interested"
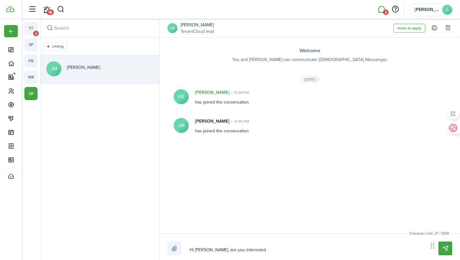
type textarea "Hi [PERSON_NAME], are you interested"
type textarea "Hi [PERSON_NAME], are you interested i"
type textarea "Hi [PERSON_NAME], are you interested in"
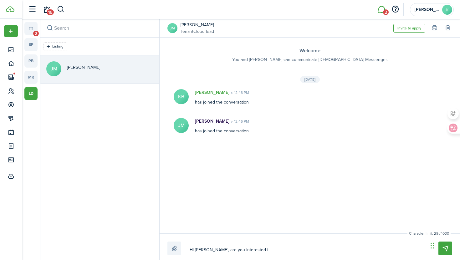
type textarea "Hi [PERSON_NAME], are you interested in"
type textarea "Hi [PERSON_NAME], are you interested in 1"
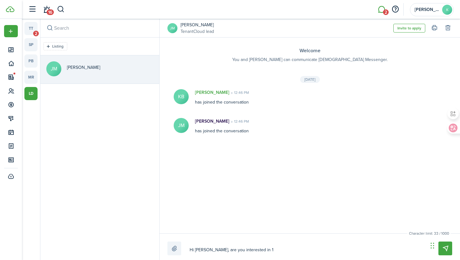
type textarea "Hi [PERSON_NAME], are you interested in 12"
type textarea "Hi [PERSON_NAME], are you interested in 12 m"
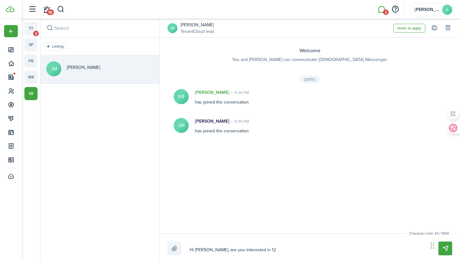
type textarea "Hi [PERSON_NAME], are you interested in 12 m"
type textarea "Hi [PERSON_NAME], are you interested in 12 mo"
type textarea "Hi [PERSON_NAME], are you interested in 12 mon"
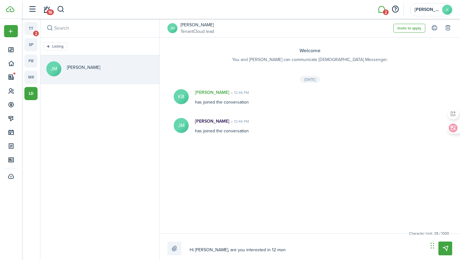
type textarea "Hi [PERSON_NAME], are you interested in 12 mont"
type textarea "Hi [PERSON_NAME], are you interested [DATE]"
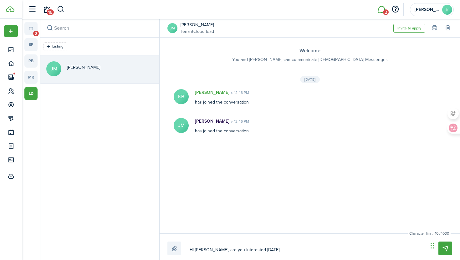
type textarea "Hi [PERSON_NAME], are you interested [DATE]"
type textarea "Hi [PERSON_NAME], are you interested [DATE][DEMOGRAPHIC_DATA]"
type textarea "Hi [PERSON_NAME], are you interested [DATE] or"
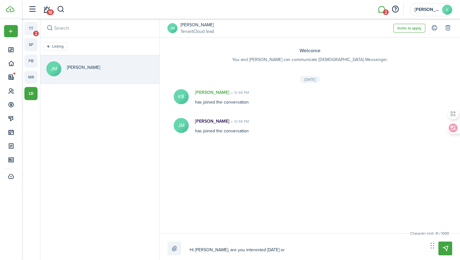
type textarea "Hi [PERSON_NAME], are you interested [DATE] or"
type textarea "Hi [PERSON_NAME], are you interested [DATE] or 2"
type textarea "Hi [PERSON_NAME], are you interested [DATE] or 24"
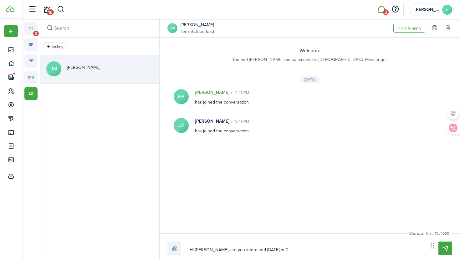
type textarea "Hi [PERSON_NAME], are you interested [DATE] or 24"
type textarea "Hi [PERSON_NAME], are you interested [DATE] or 24 m"
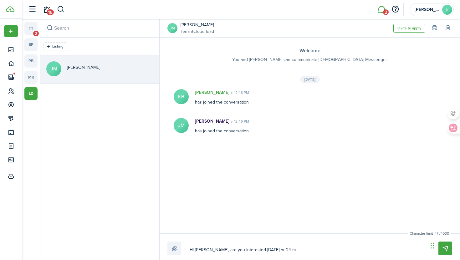
type textarea "Hi [PERSON_NAME], are you interested [DATE] or 24 mo"
type textarea "Hi [PERSON_NAME], are you interested [DATE] or 24 mon"
type textarea "Hi [PERSON_NAME], are you interested [DATE] or 24 mont"
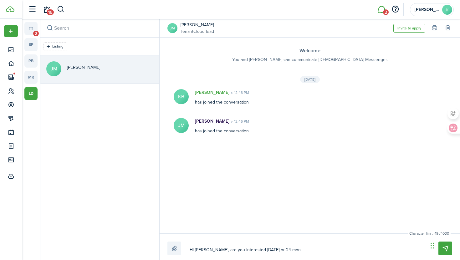
type textarea "Hi [PERSON_NAME], are you interested [DATE] or 24 mont"
type textarea "Hi [PERSON_NAME], are you interested [DATE] or 24 month"
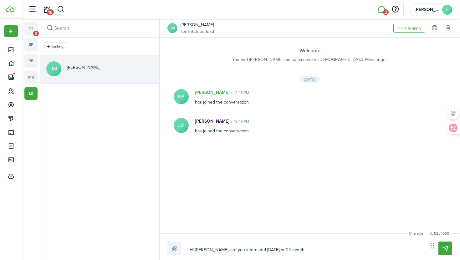
type textarea "Hi [PERSON_NAME], are you interested [DATE] or 24 month l"
type textarea "Hi [PERSON_NAME], are you interested [DATE] or 24 month le"
type textarea "Hi [PERSON_NAME], are you interested [DATE] or 24 month lea"
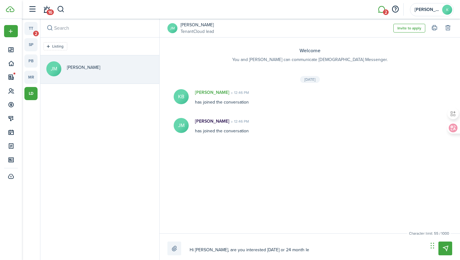
type textarea "Hi [PERSON_NAME], are you interested [DATE] or 24 month lea"
type textarea "Hi [PERSON_NAME], are you interested [DATE] or 24 month leas"
type textarea "Hi [PERSON_NAME], are you interested [DATE] or 24 month lease"
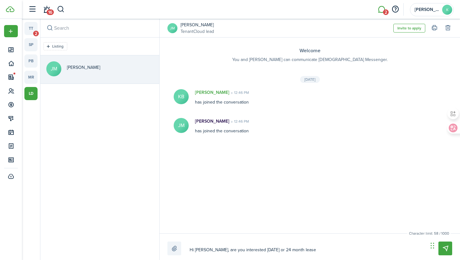
type textarea "Hi [PERSON_NAME], are you interested [DATE] or 24 month lease?"
type textarea "Hi [PERSON_NAME], are you interested [DATE] or 24 month lease? I"
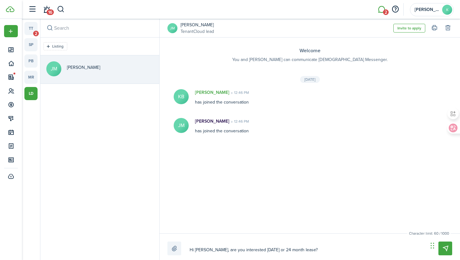
type textarea "Hi [PERSON_NAME], are you interested [DATE] or 24 month lease? I"
type textarea "Hi [PERSON_NAME], are you interested [DATE] or 24 month lease? If"
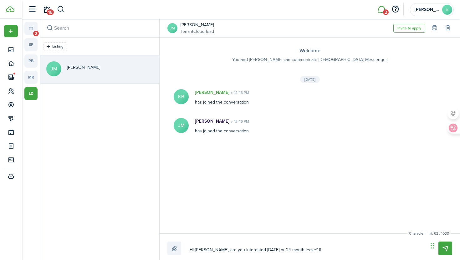
type textarea "Hi [PERSON_NAME], are you interested [DATE] or 24 month lease? If 2"
type textarea "Hi [PERSON_NAME], are you interested [DATE] or 24 month lease? If 24"
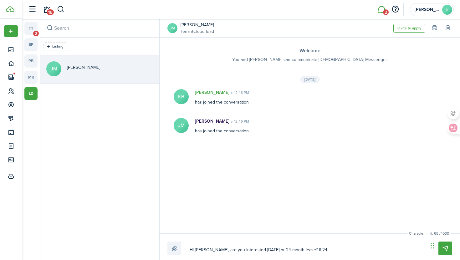
type textarea "Hi [PERSON_NAME], are you interested [DATE] or 24 month lease? If 24"
type textarea "Hi [PERSON_NAME], are you interested [DATE] or 24 month lease? If 24 m"
type textarea "Hi [PERSON_NAME], are you interested [DATE] or 24 month lease? If 24 mo"
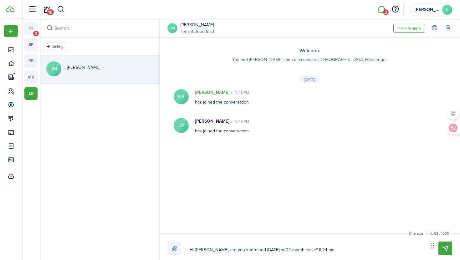
type textarea "Hi [PERSON_NAME], are you interested [DATE] or 24 month lease? If 24 mon"
type textarea "Hi [PERSON_NAME], are you interested [DATE] or 24 month lease? If 24 mont"
type textarea "Hi [PERSON_NAME], are you interested [DATE] or 24 month lease? If 24 month"
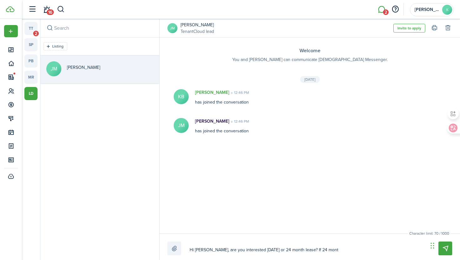
type textarea "Hi [PERSON_NAME], are you interested [DATE] or 24 month lease? If 24 month"
type textarea "Hi [PERSON_NAME], are you interested [DATE] or 24 month lease? If 24 months"
type textarea "Hi [PERSON_NAME], are you interested [DATE] or 24 month lease? If 24 months,"
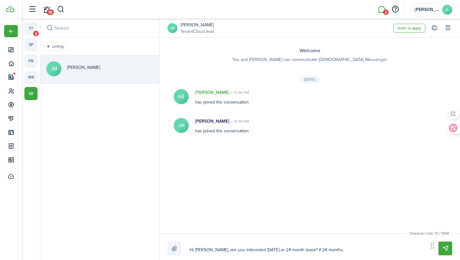
type textarea "Hi [PERSON_NAME], are you interested [DATE] or 24 month lease? If 24 months,"
type textarea "Hi [PERSON_NAME], are you interested [DATE] or 24 month lease? If 24 months, r"
type textarea "Hi [PERSON_NAME], are you interested [DATE] or 24 month lease? If 24 months, re"
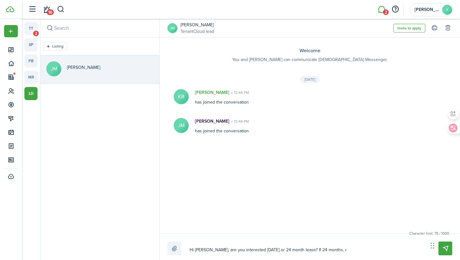
type textarea "Hi [PERSON_NAME], are you interested [DATE] or 24 month lease? If 24 months, re"
type textarea "Hi [PERSON_NAME], are you interested [DATE] or 24 month lease? If 24 months, ren"
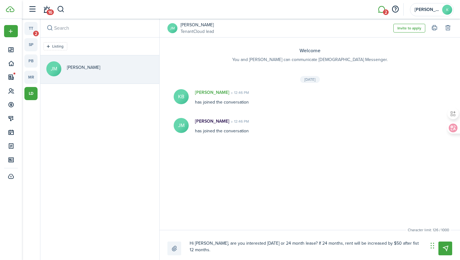
click at [400, 244] on textarea "Hi [PERSON_NAME], are you interested [DATE] or 24 month lease? If 24 months, re…" at bounding box center [306, 246] width 238 height 17
click at [378, 244] on textarea "Hi [PERSON_NAME], are you interested [DATE] or 24 month lease? If 24 months, re…" at bounding box center [306, 246] width 238 height 17
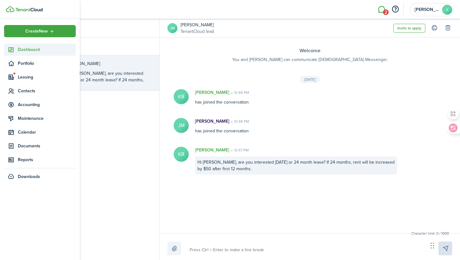
click at [26, 53] on span "Dashboard" at bounding box center [47, 49] width 58 height 7
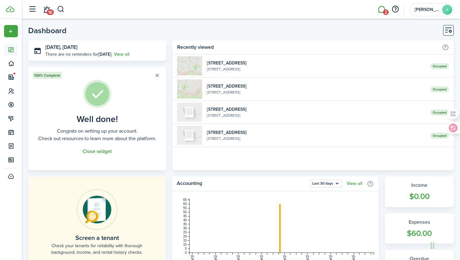
click at [384, 11] on span "2" at bounding box center [386, 12] width 6 height 6
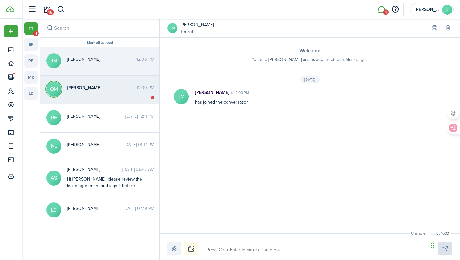
click at [90, 93] on div "[PERSON_NAME] 12:00 PM" at bounding box center [110, 89] width 97 height 10
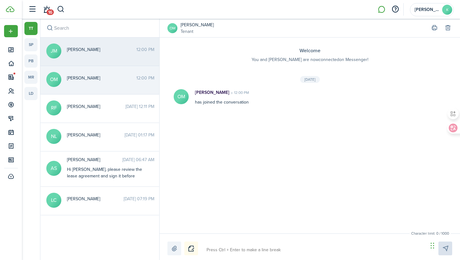
click at [92, 59] on messenger-thread-item "[PERSON_NAME] [PERSON_NAME] 12:00 PM" at bounding box center [99, 52] width 119 height 28
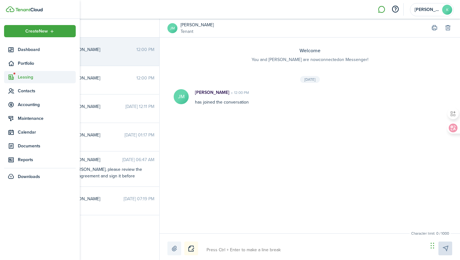
click at [25, 78] on span "Leasing" at bounding box center [47, 77] width 58 height 7
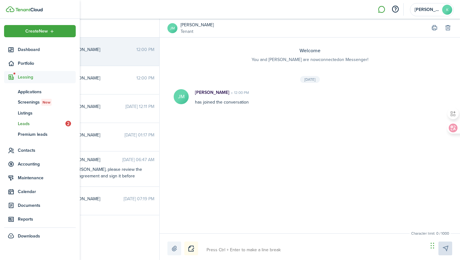
click at [28, 124] on span "Leads" at bounding box center [42, 123] width 48 height 7
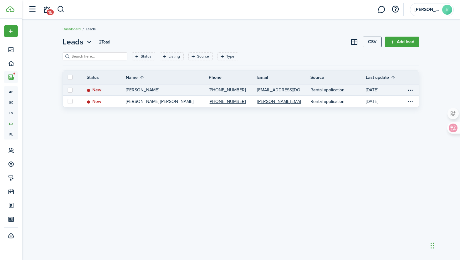
click at [104, 92] on link "New" at bounding box center [106, 89] width 39 height 11
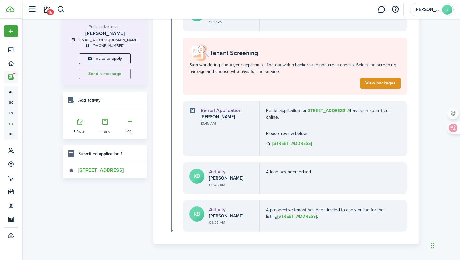
scroll to position [69, 0]
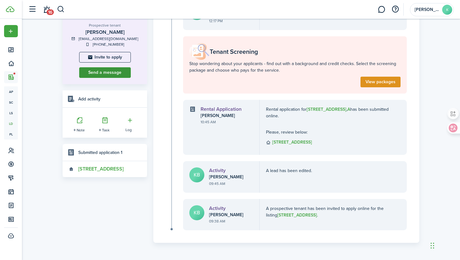
click at [109, 73] on button "Send a message" at bounding box center [105, 72] width 52 height 11
